Goal: Navigation & Orientation: Find specific page/section

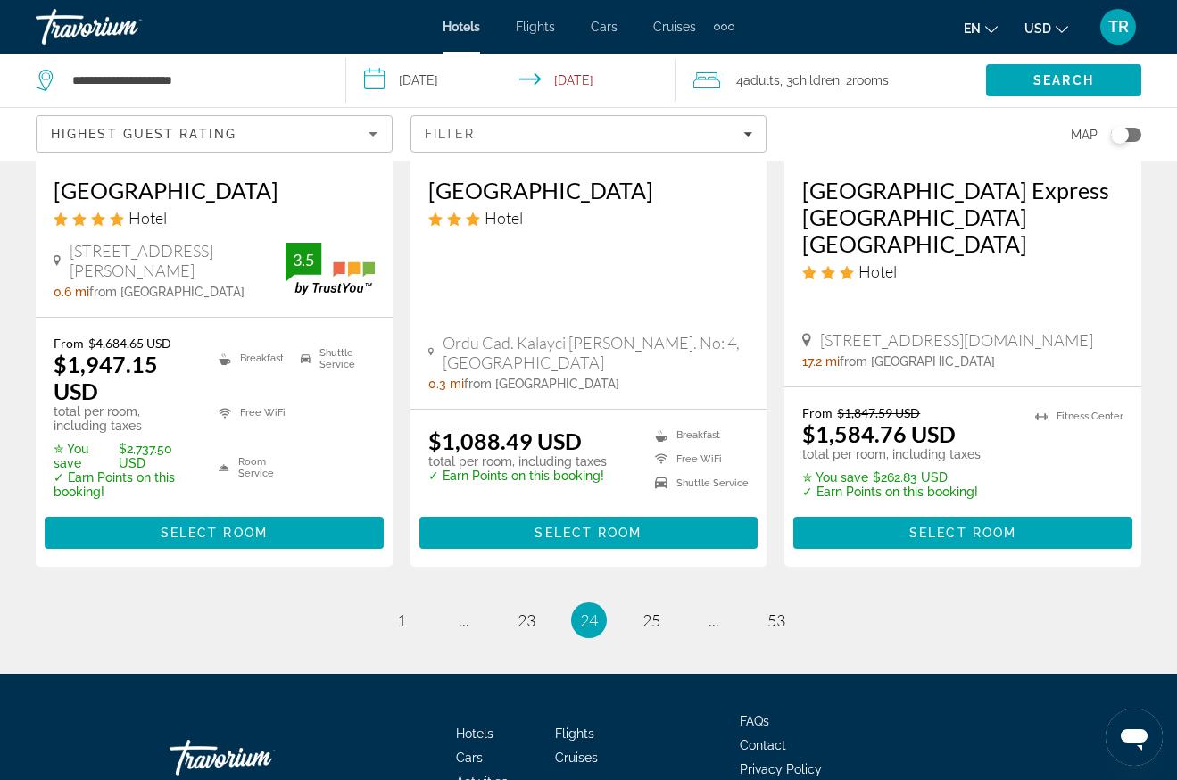
scroll to position [2659, 0]
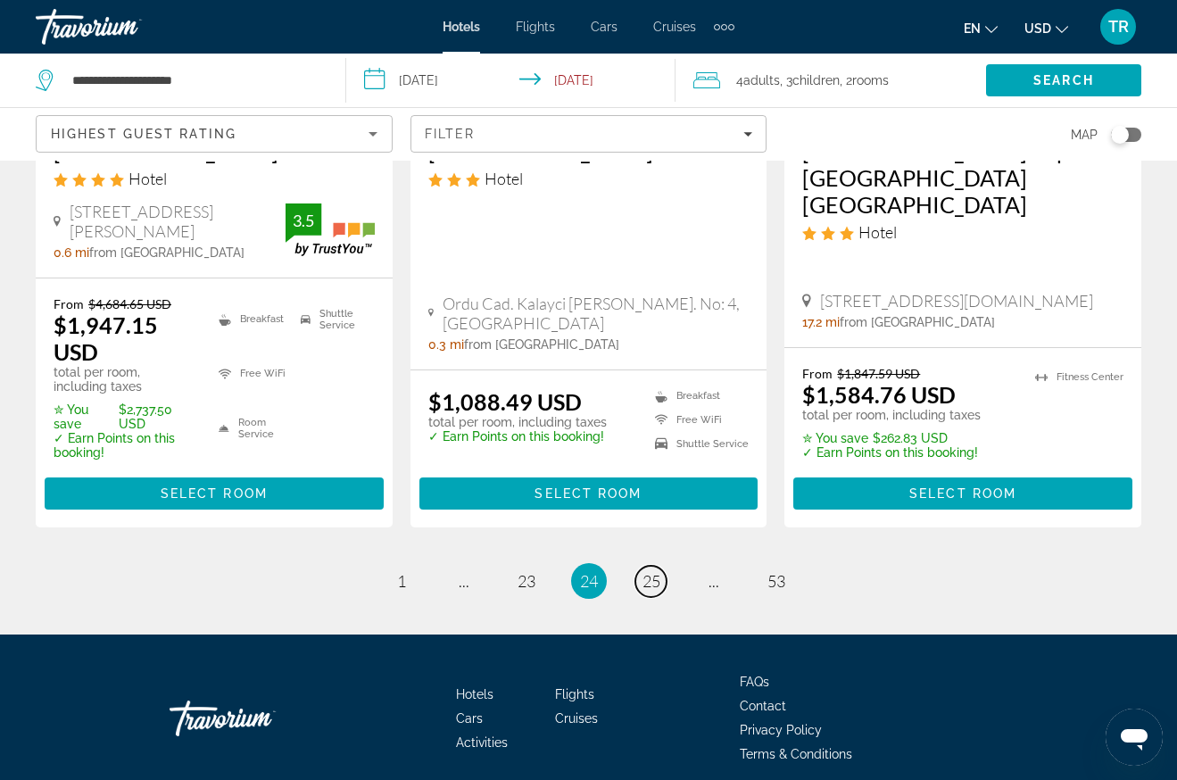
drag, startPoint x: 638, startPoint y: 508, endPoint x: 649, endPoint y: 508, distance: 10.7
click at [647, 566] on link "page 25" at bounding box center [650, 581] width 31 height 31
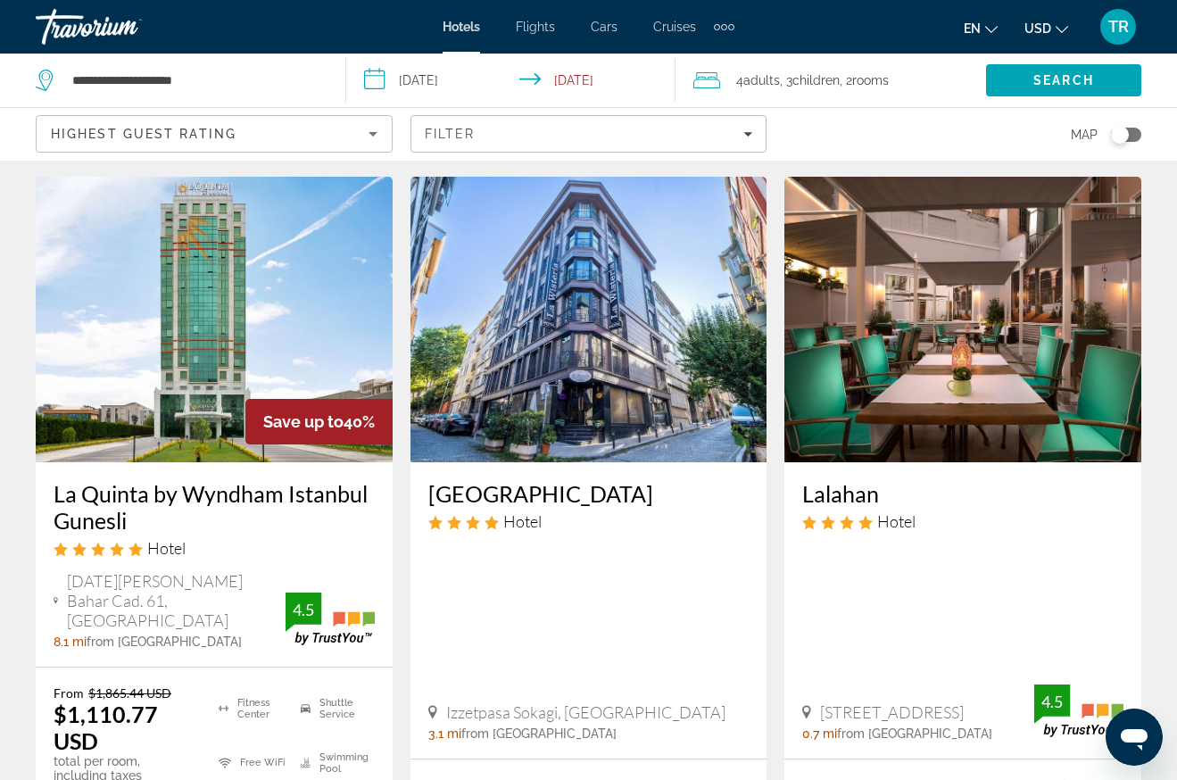
scroll to position [2587, 0]
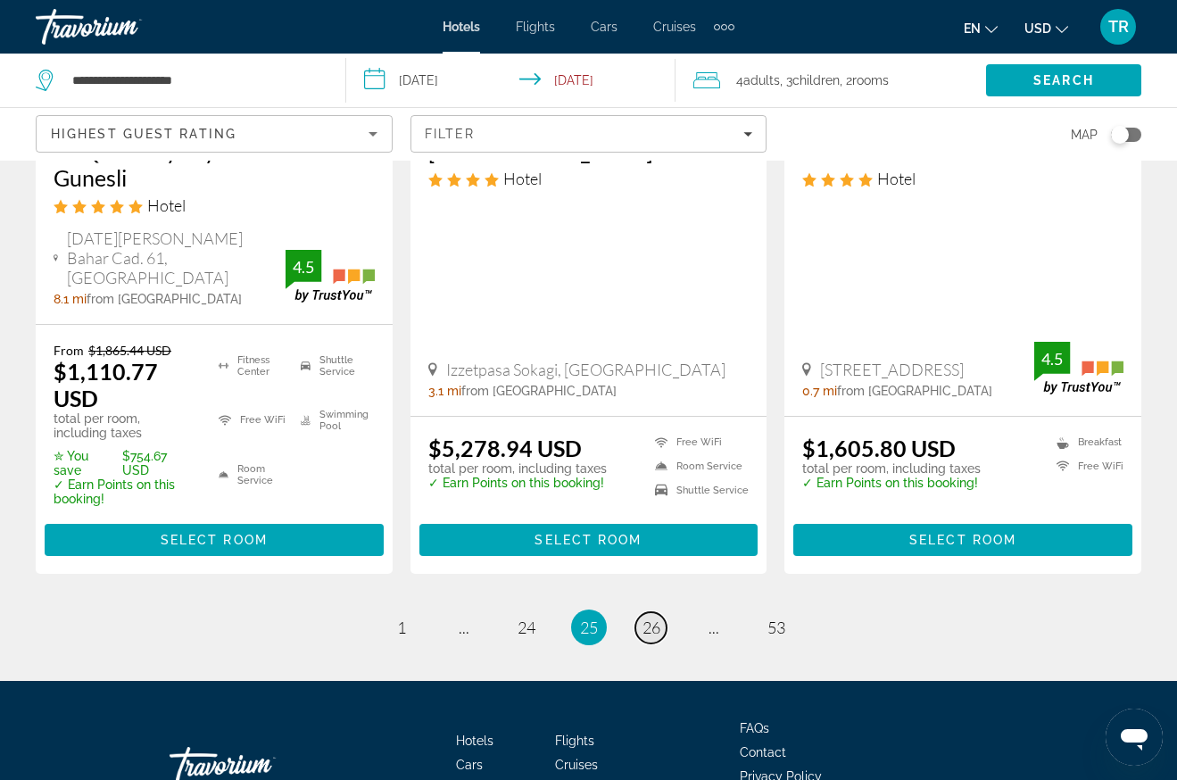
click at [641, 612] on link "page 26" at bounding box center [650, 627] width 31 height 31
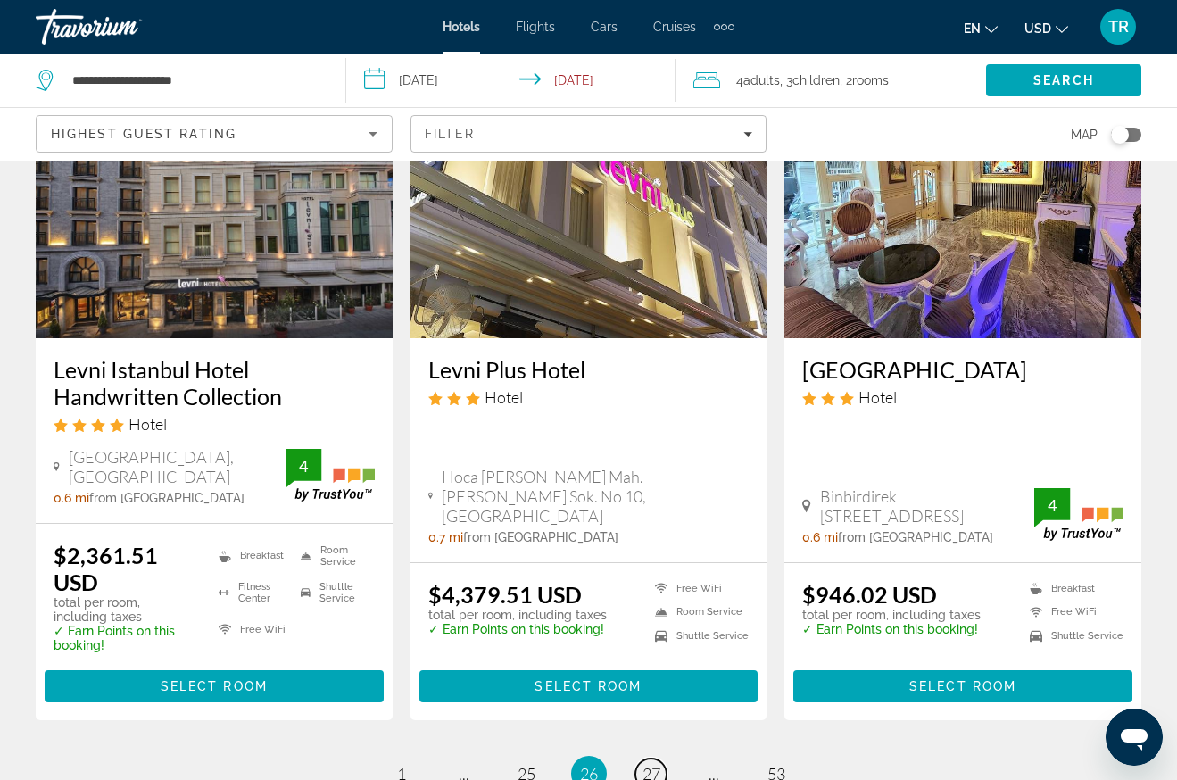
scroll to position [2510, 0]
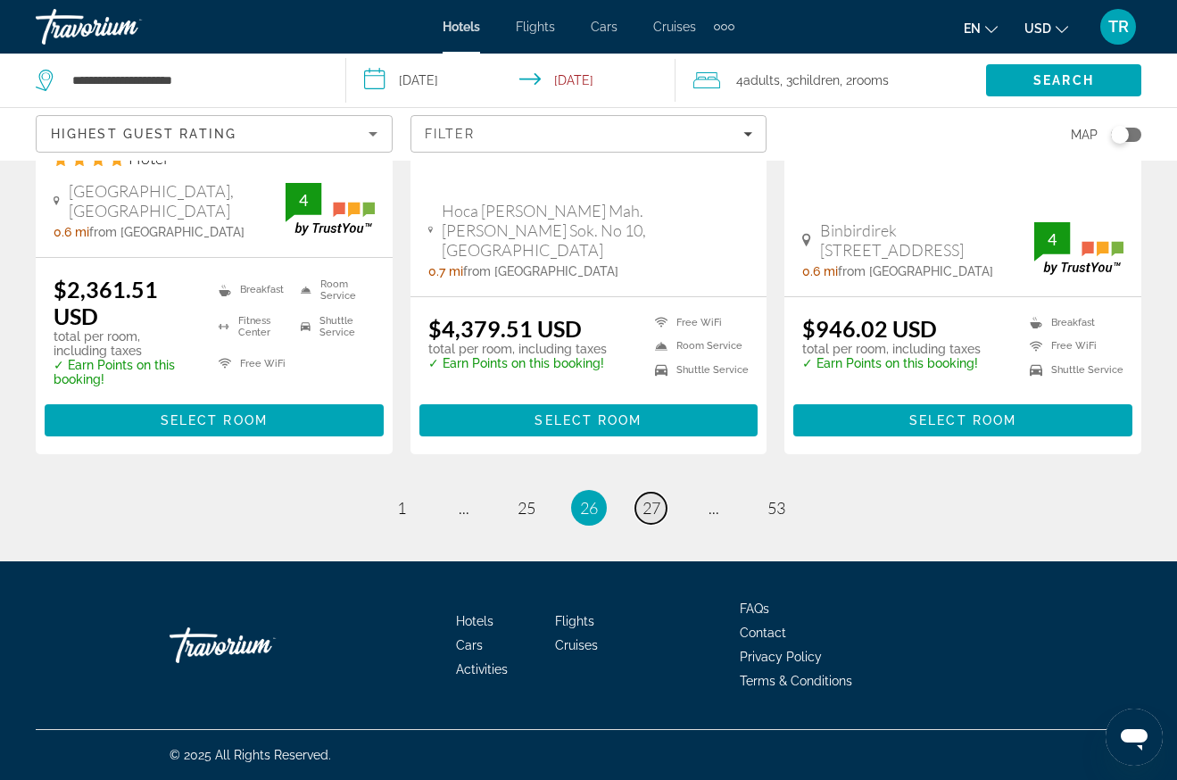
click at [649, 502] on span "27" at bounding box center [651, 508] width 18 height 20
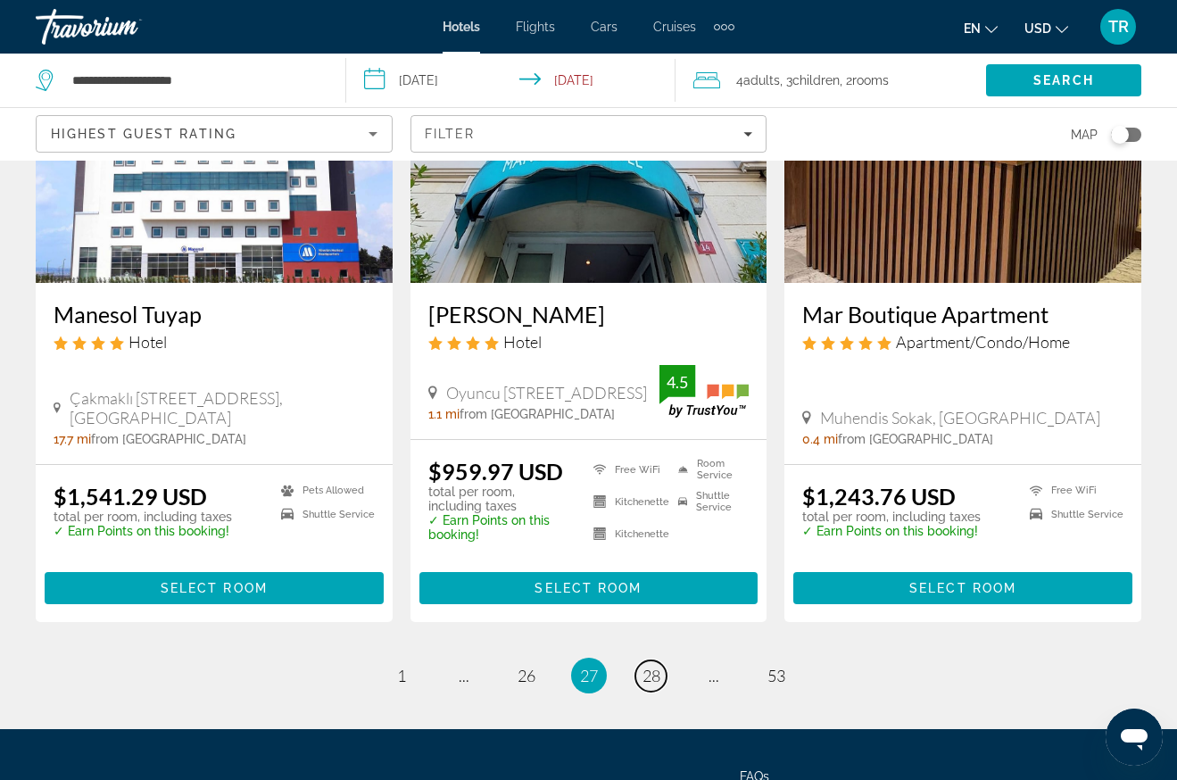
scroll to position [2515, 0]
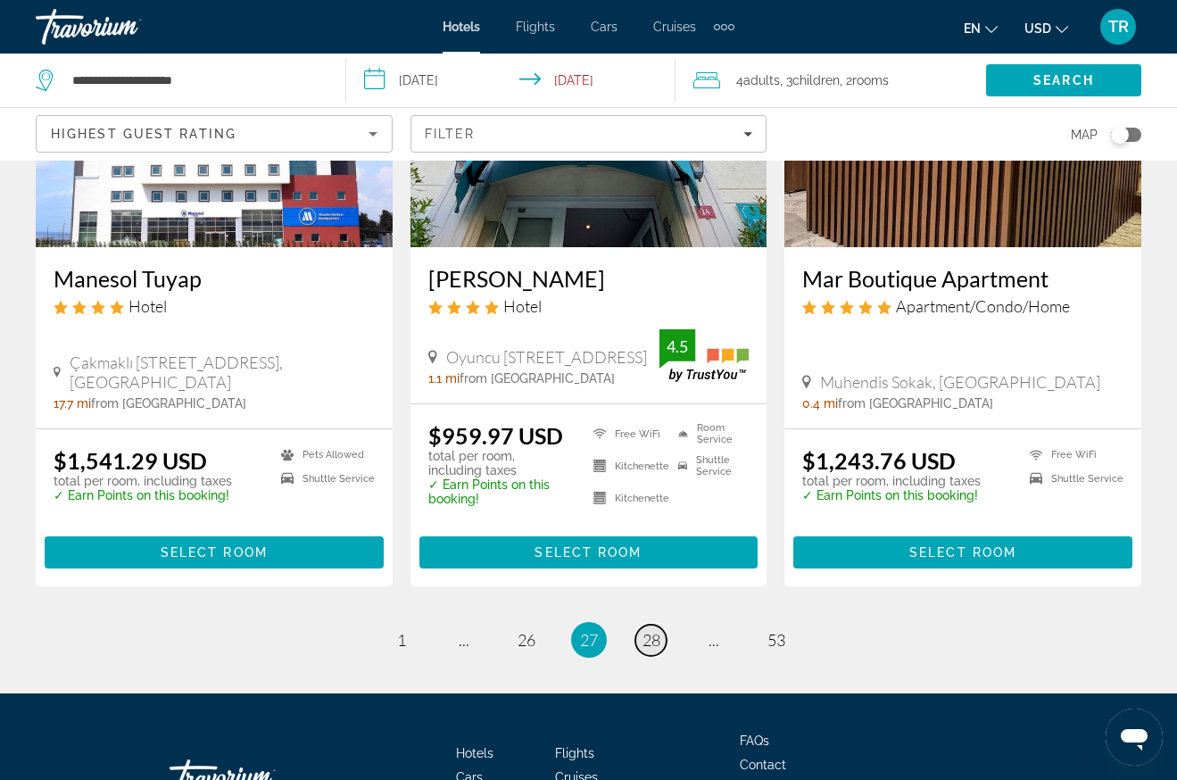
click at [651, 630] on span "28" at bounding box center [651, 640] width 18 height 20
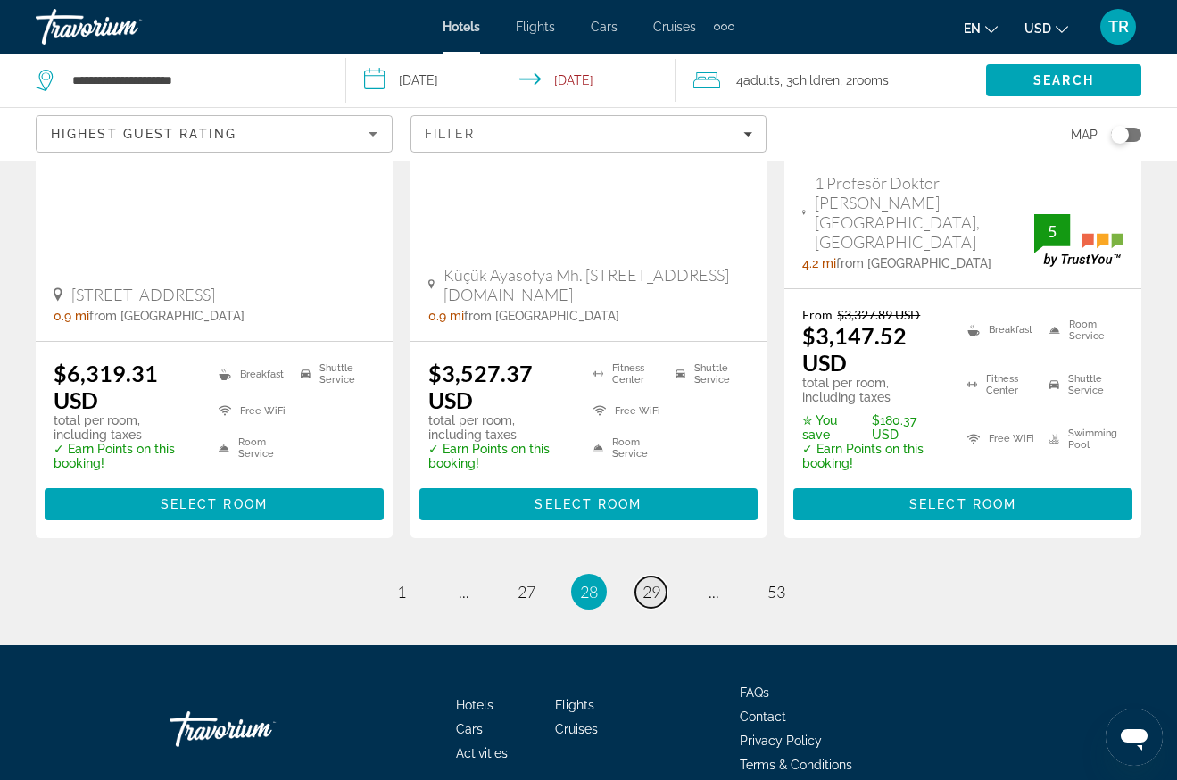
scroll to position [2503, 0]
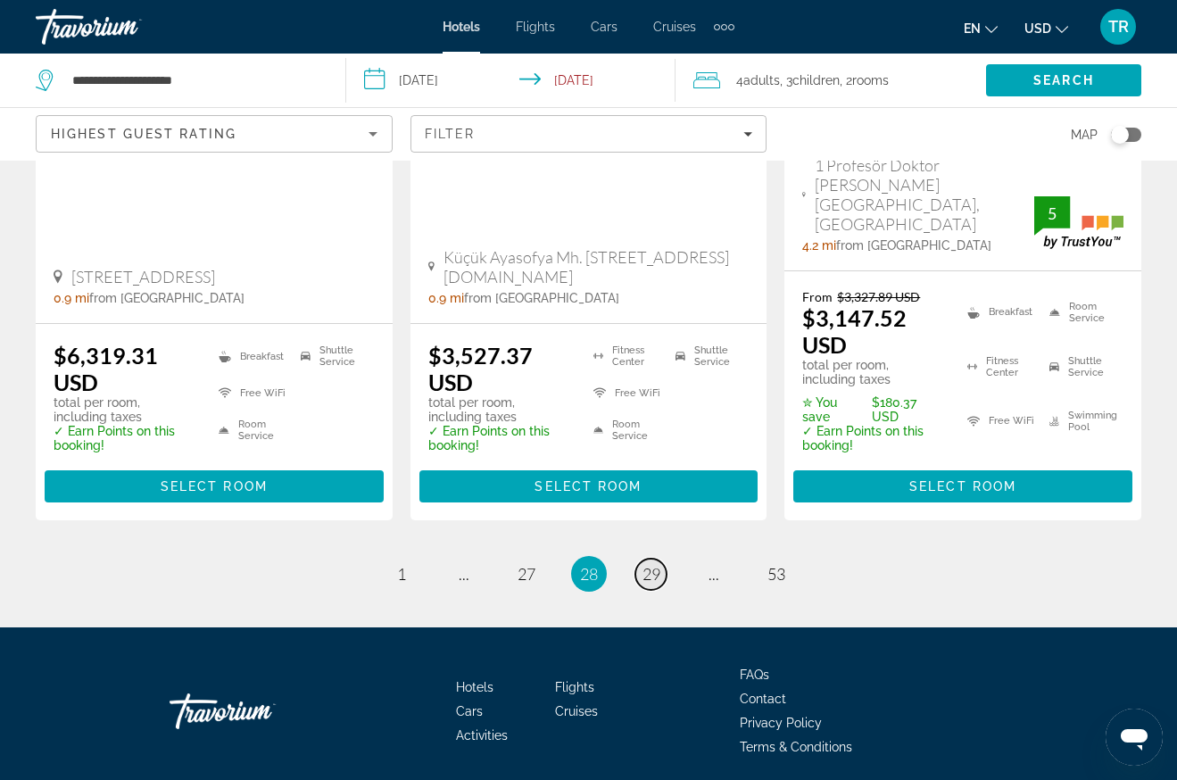
click at [648, 564] on span "29" at bounding box center [651, 574] width 18 height 20
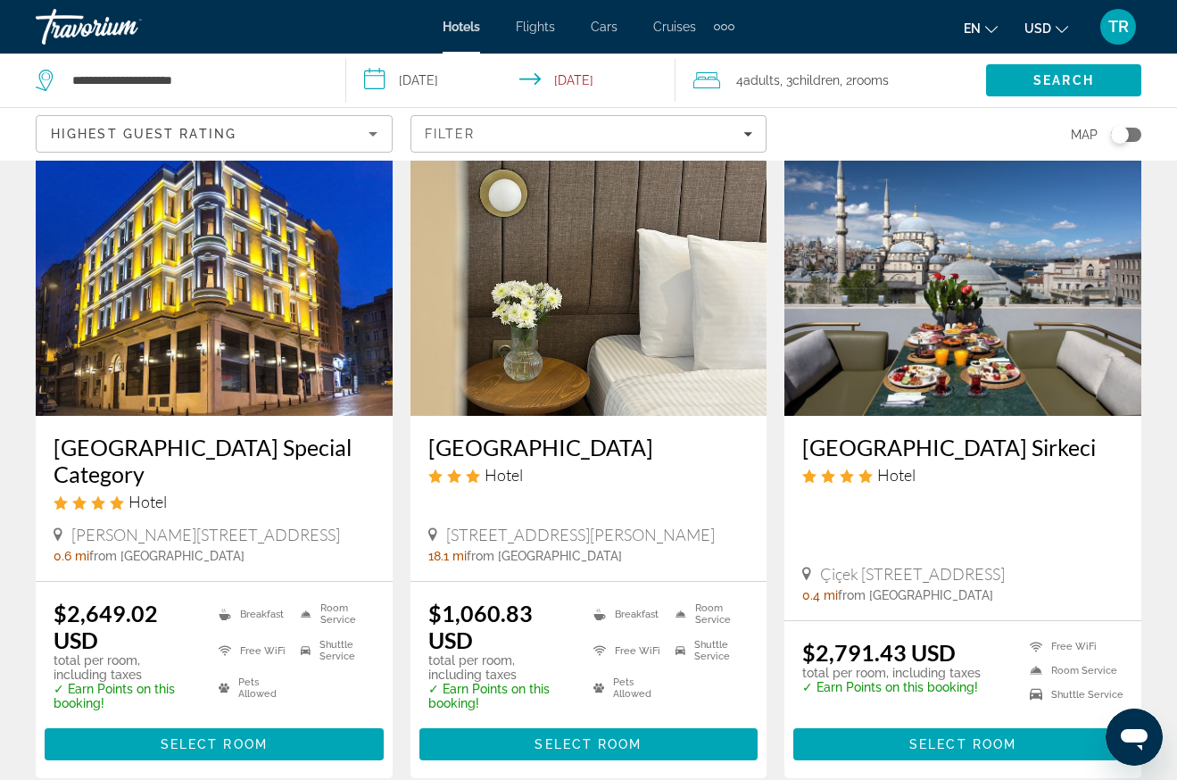
scroll to position [2498, 0]
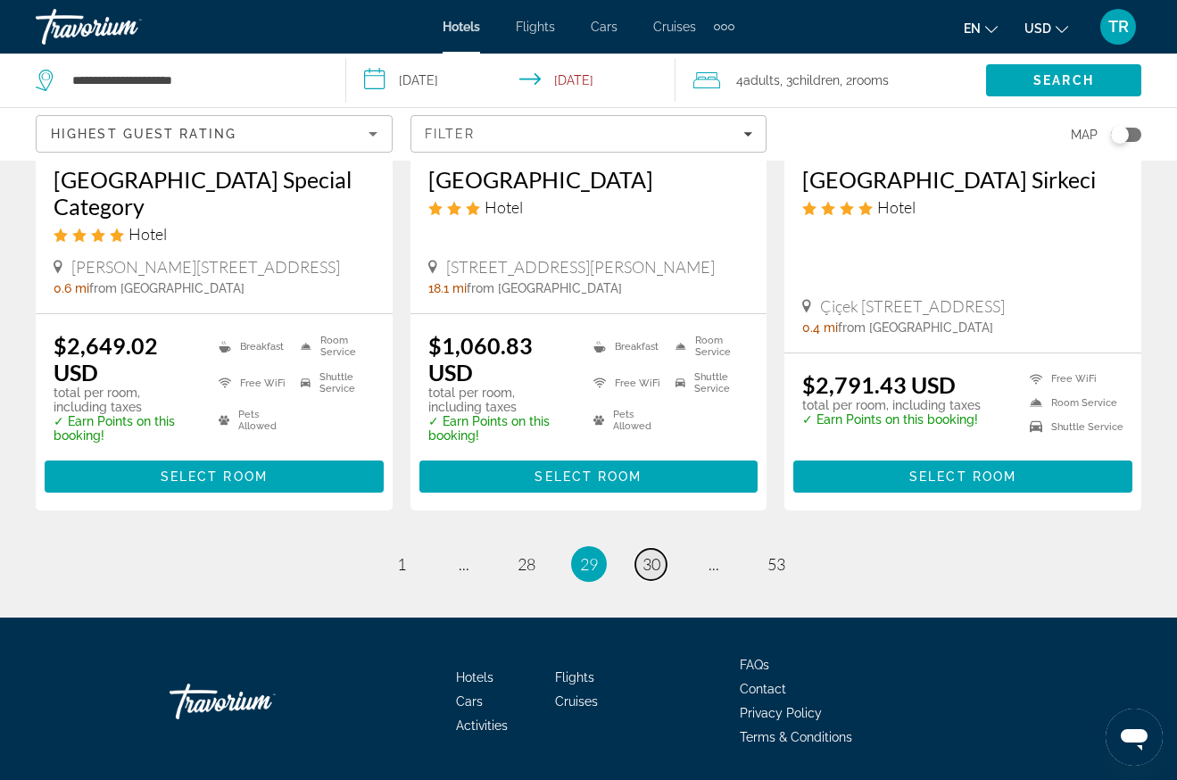
click at [645, 554] on span "30" at bounding box center [651, 564] width 18 height 20
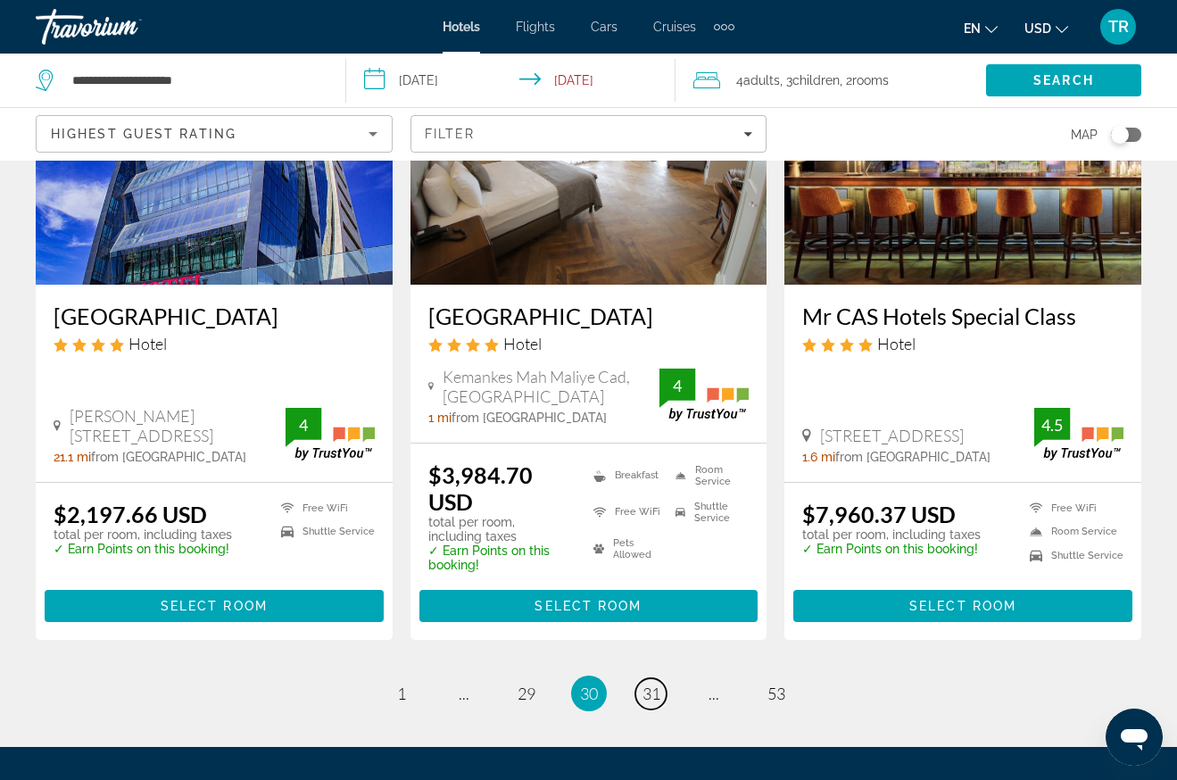
scroll to position [2492, 0]
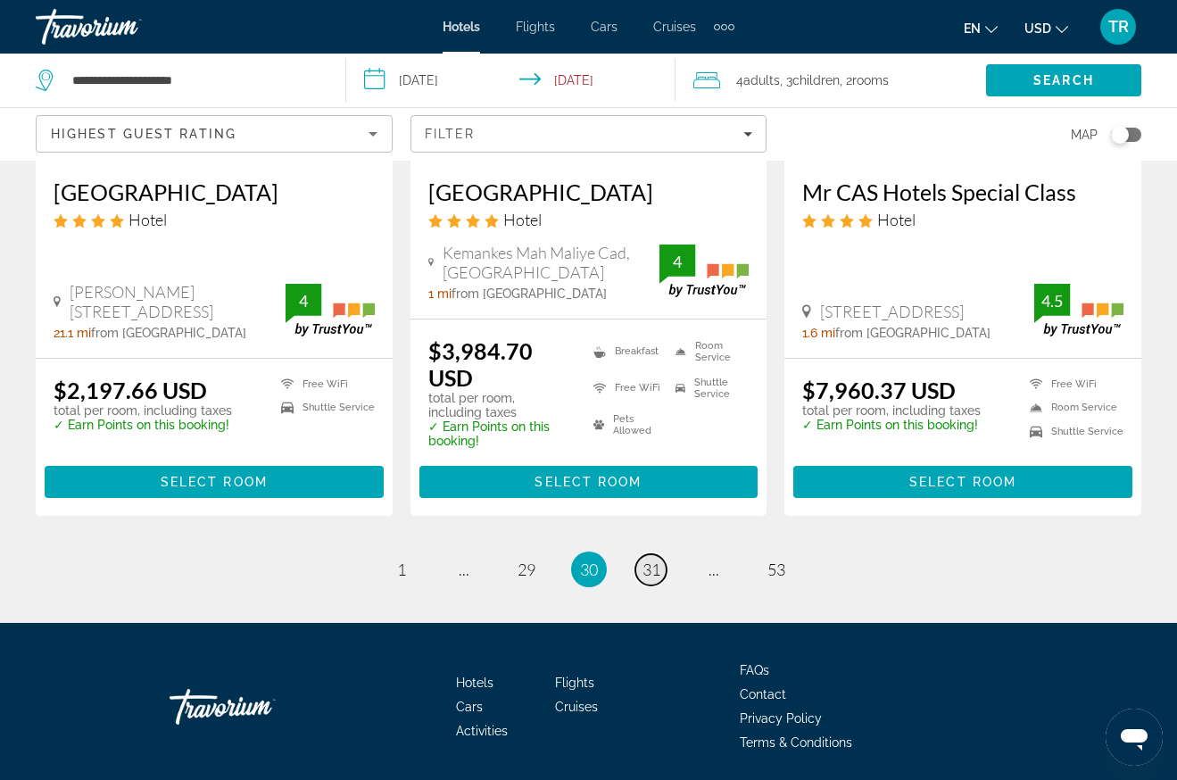
click at [648, 559] on span "31" at bounding box center [651, 569] width 18 height 20
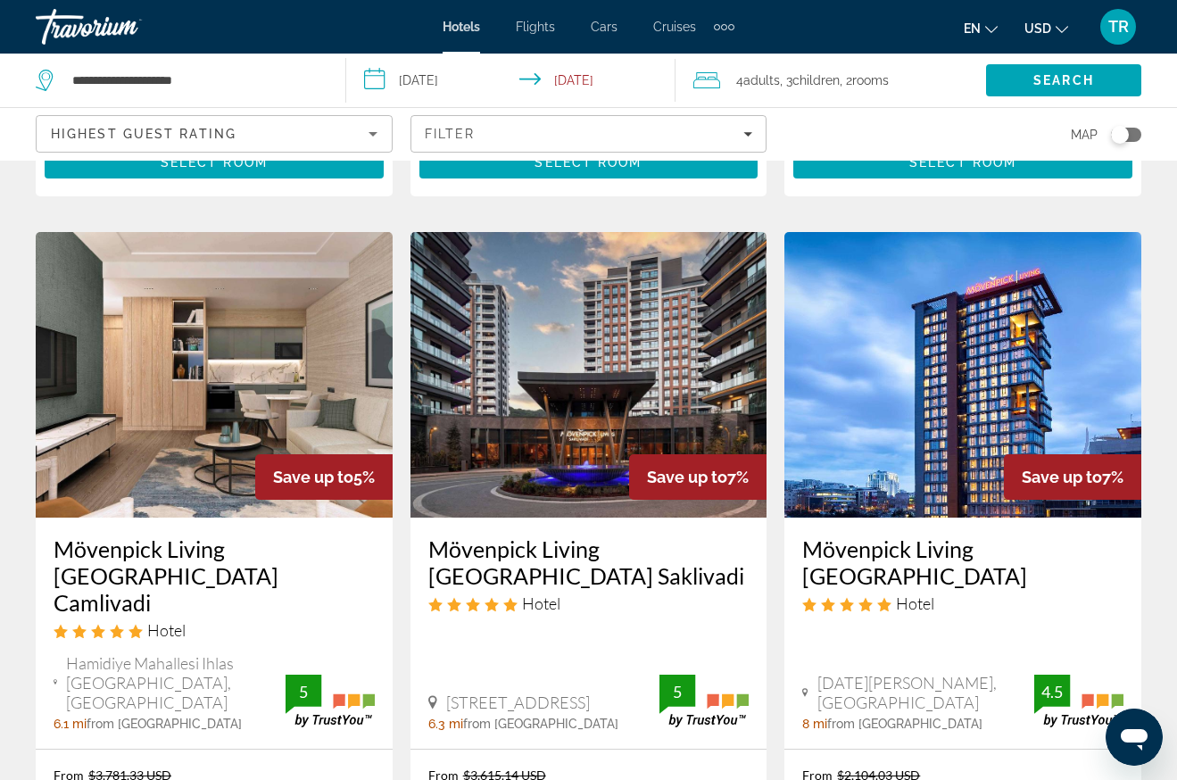
scroll to position [2409, 0]
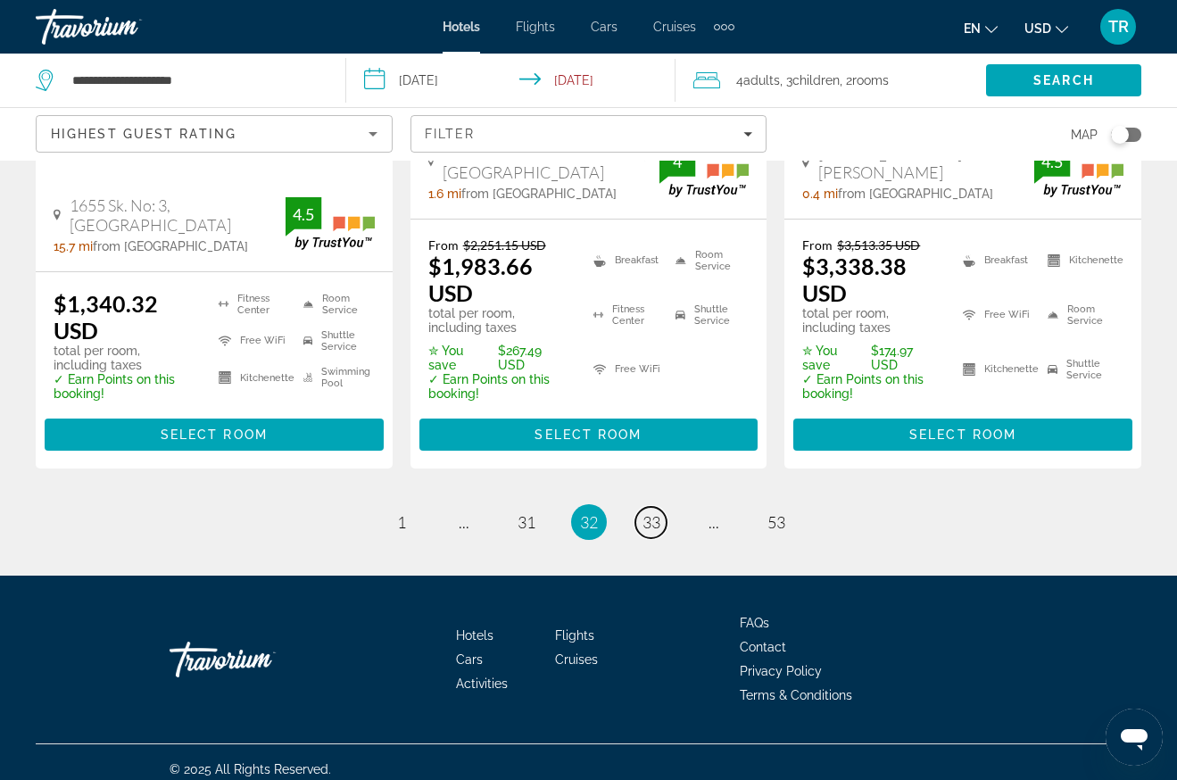
scroll to position [2584, 0]
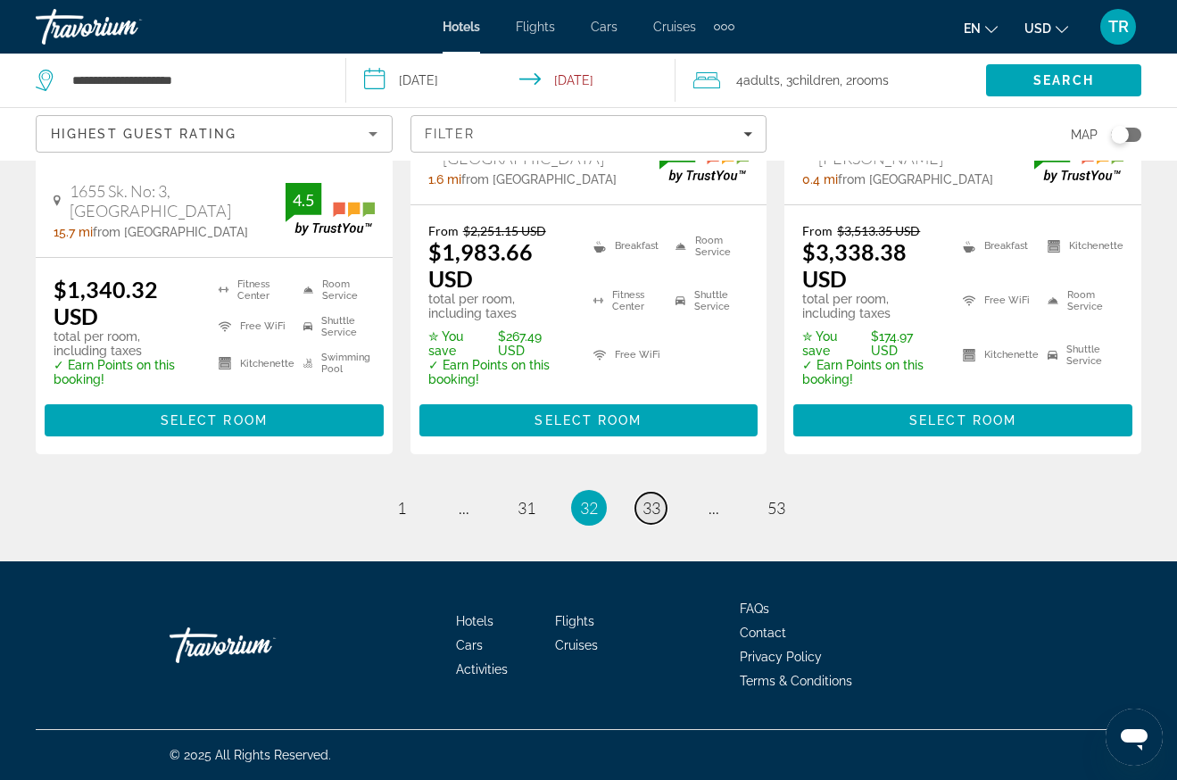
click at [644, 508] on span "33" at bounding box center [651, 508] width 18 height 20
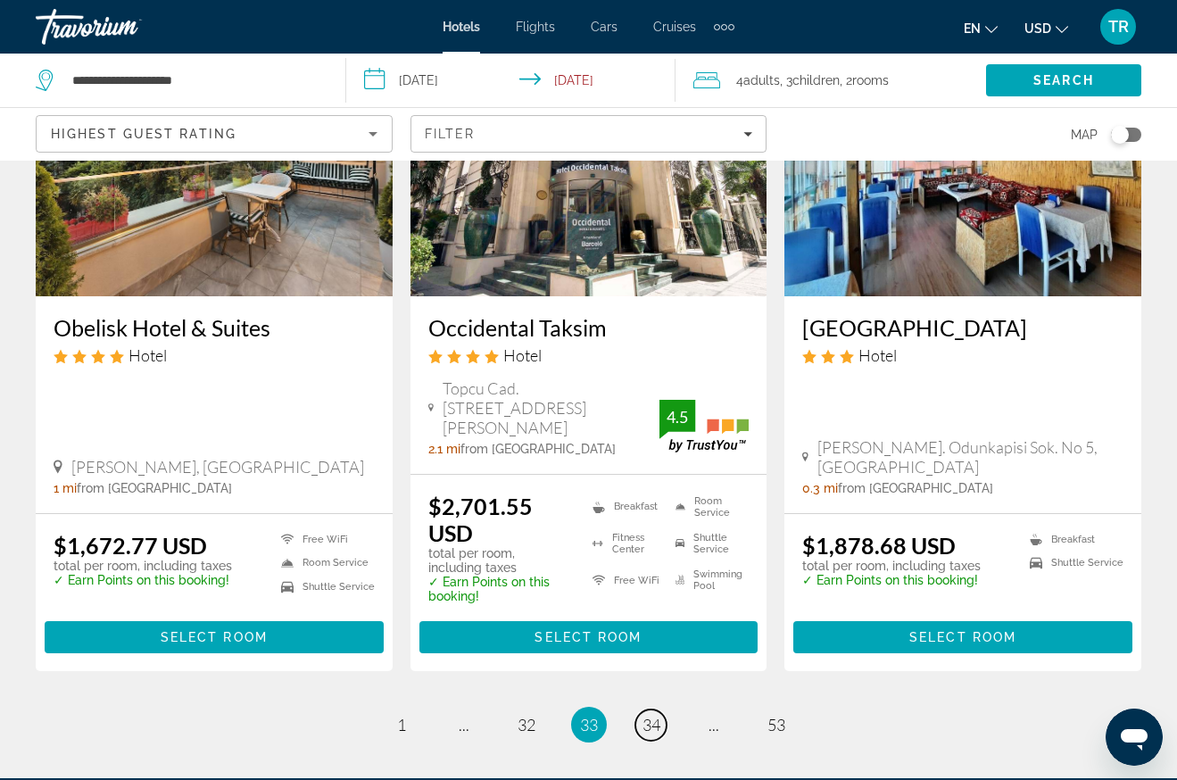
scroll to position [2409, 0]
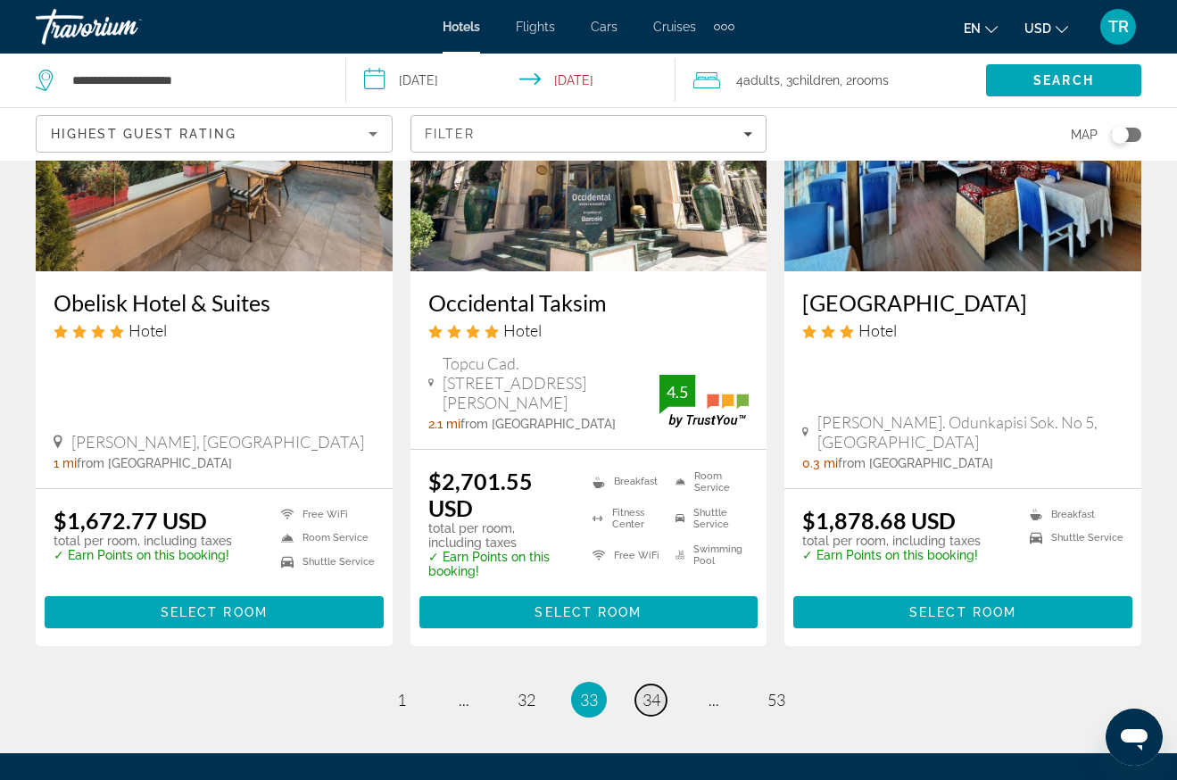
click at [652, 690] on span "34" at bounding box center [651, 700] width 18 height 20
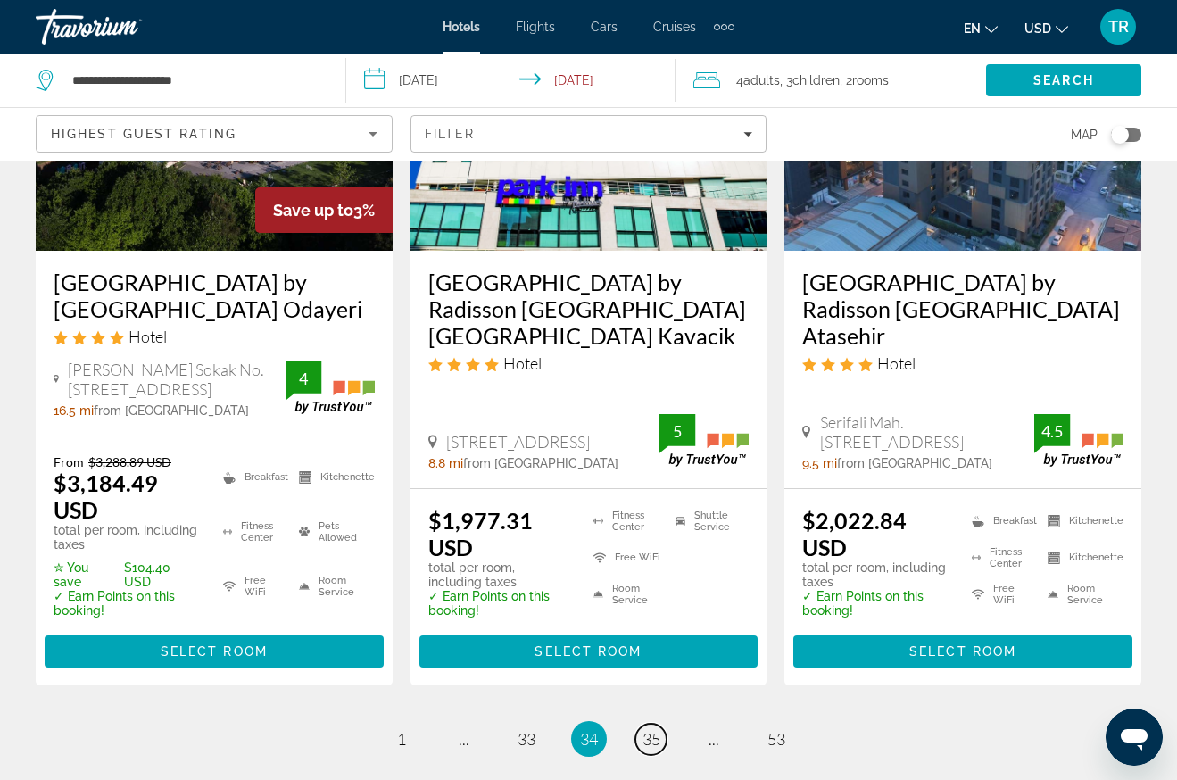
scroll to position [2498, 0]
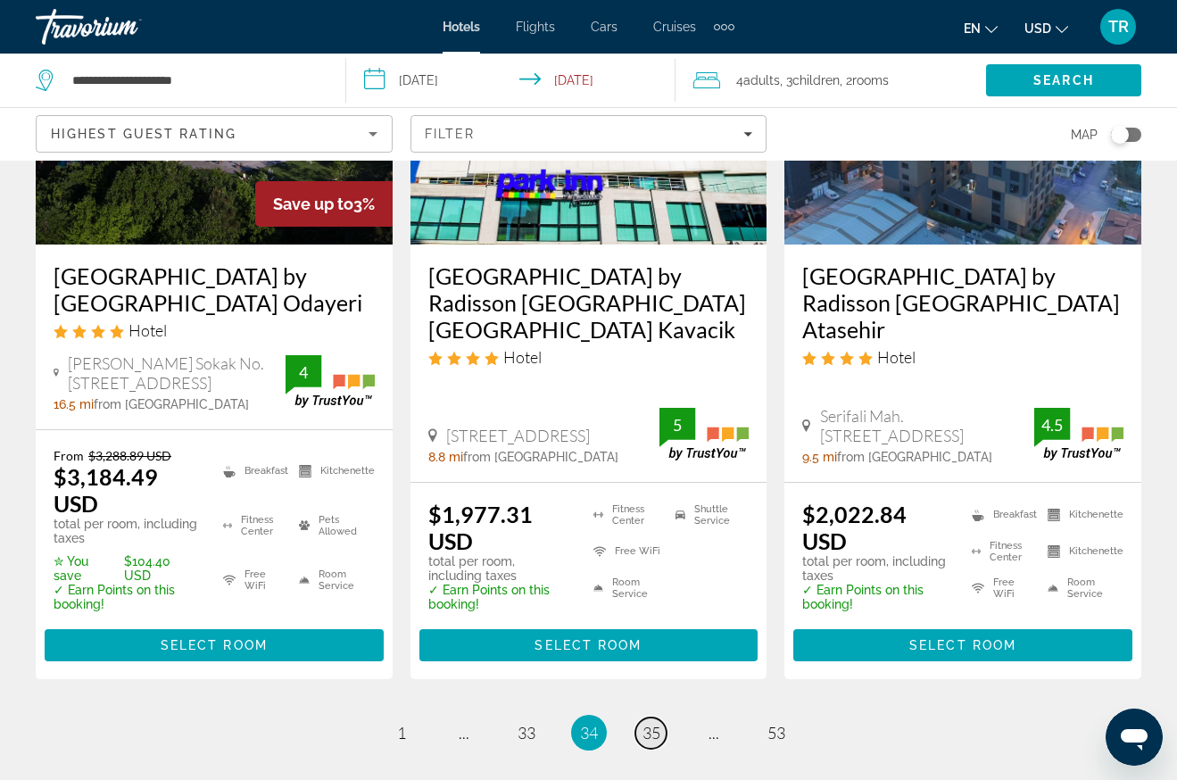
click at [652, 723] on span "35" at bounding box center [651, 733] width 18 height 20
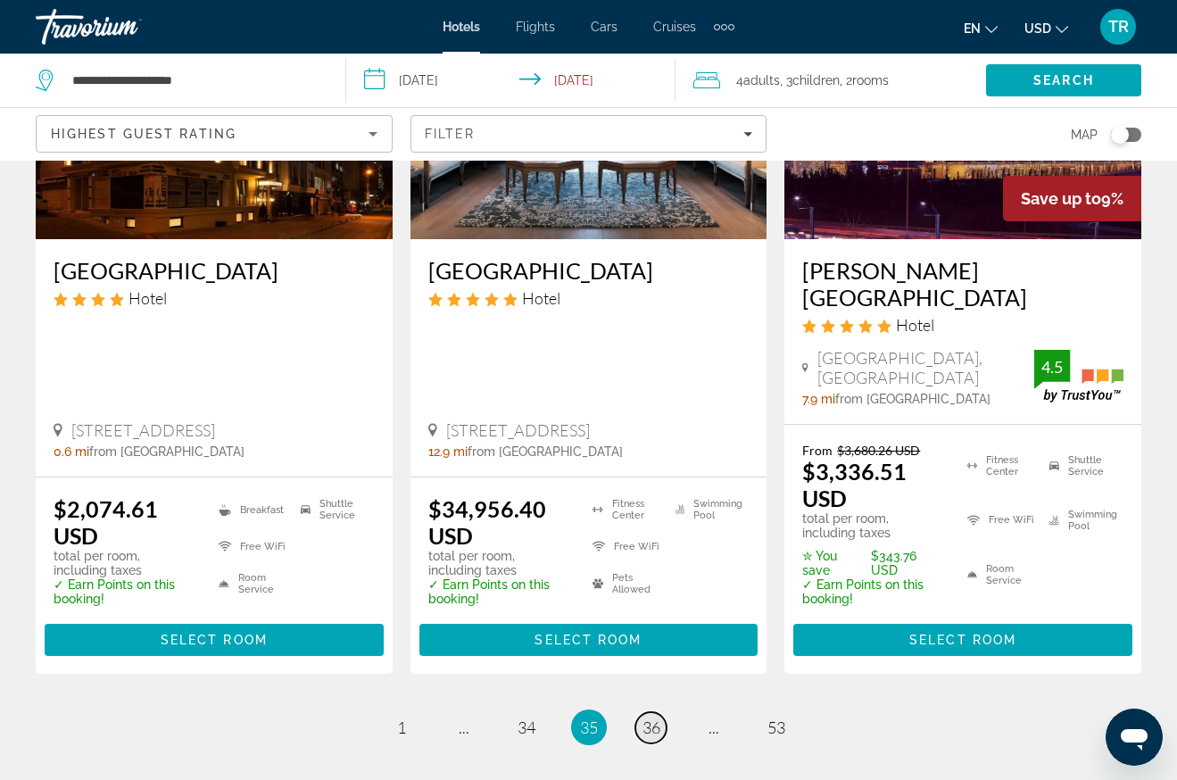
scroll to position [2409, 0]
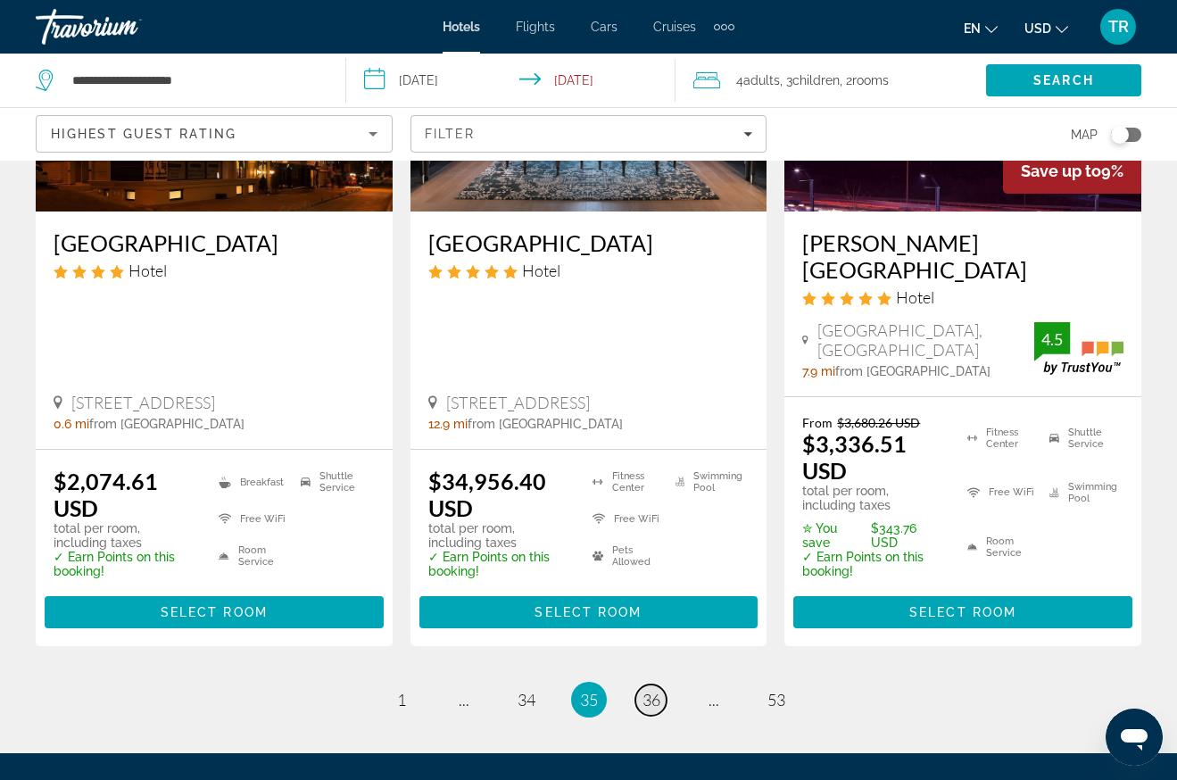
click at [652, 684] on link "page 36" at bounding box center [650, 699] width 31 height 31
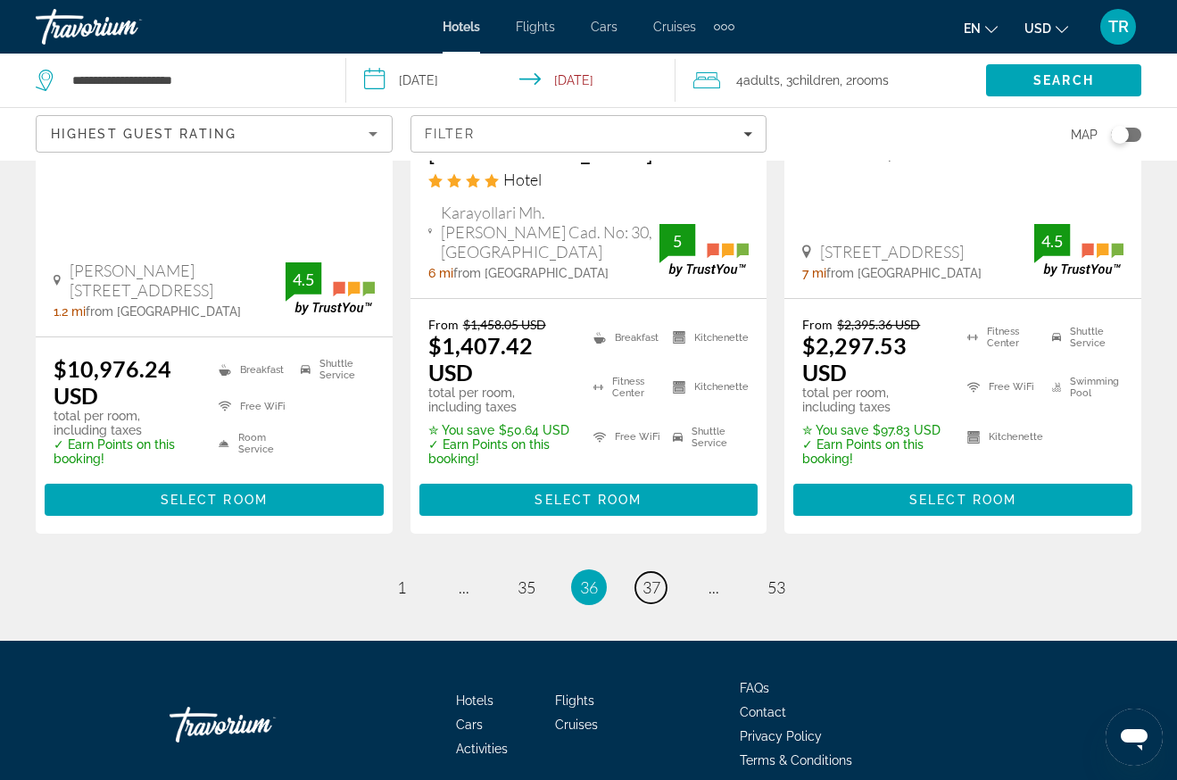
scroll to position [2660, 0]
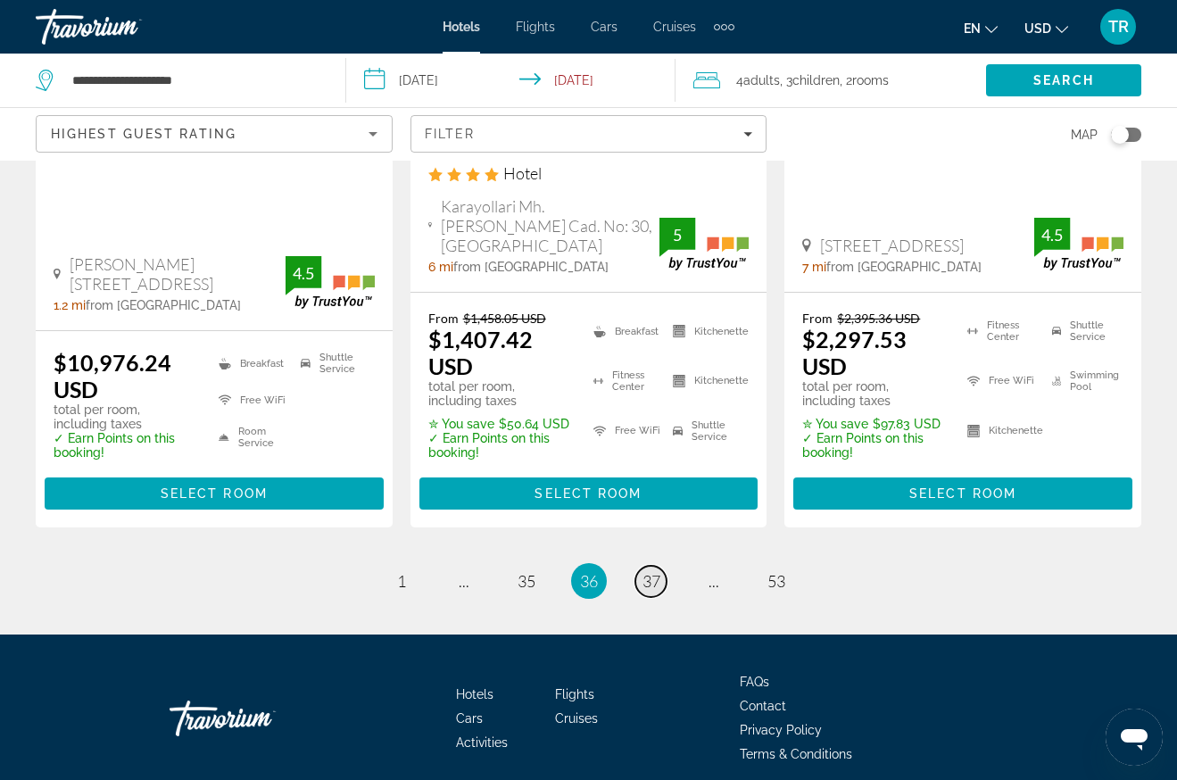
click at [647, 571] on span "37" at bounding box center [651, 581] width 18 height 20
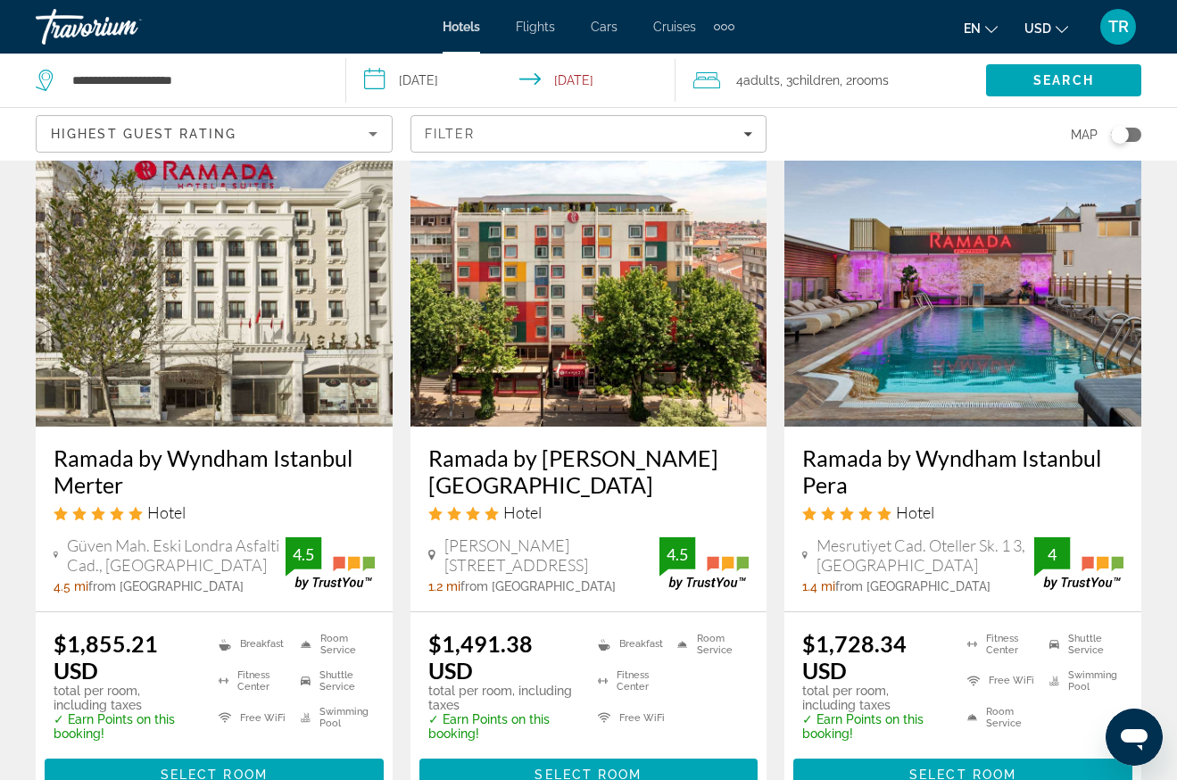
scroll to position [2230, 0]
